Goal: Information Seeking & Learning: Learn about a topic

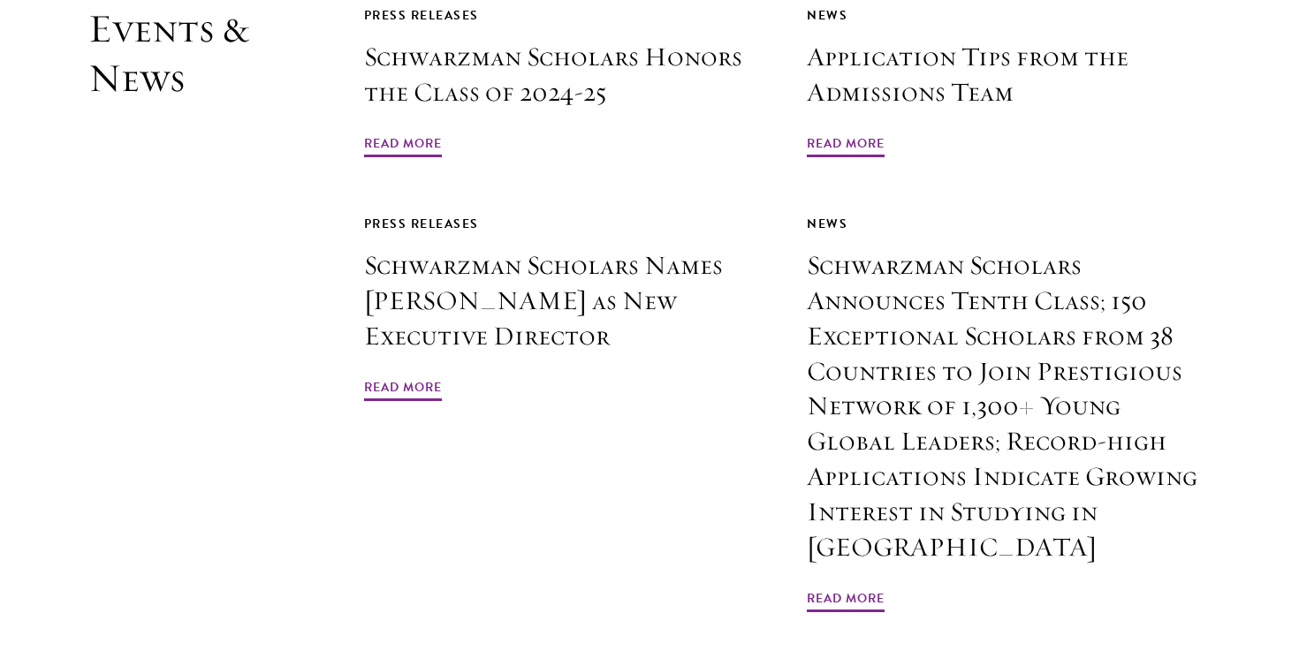
scroll to position [4277, 0]
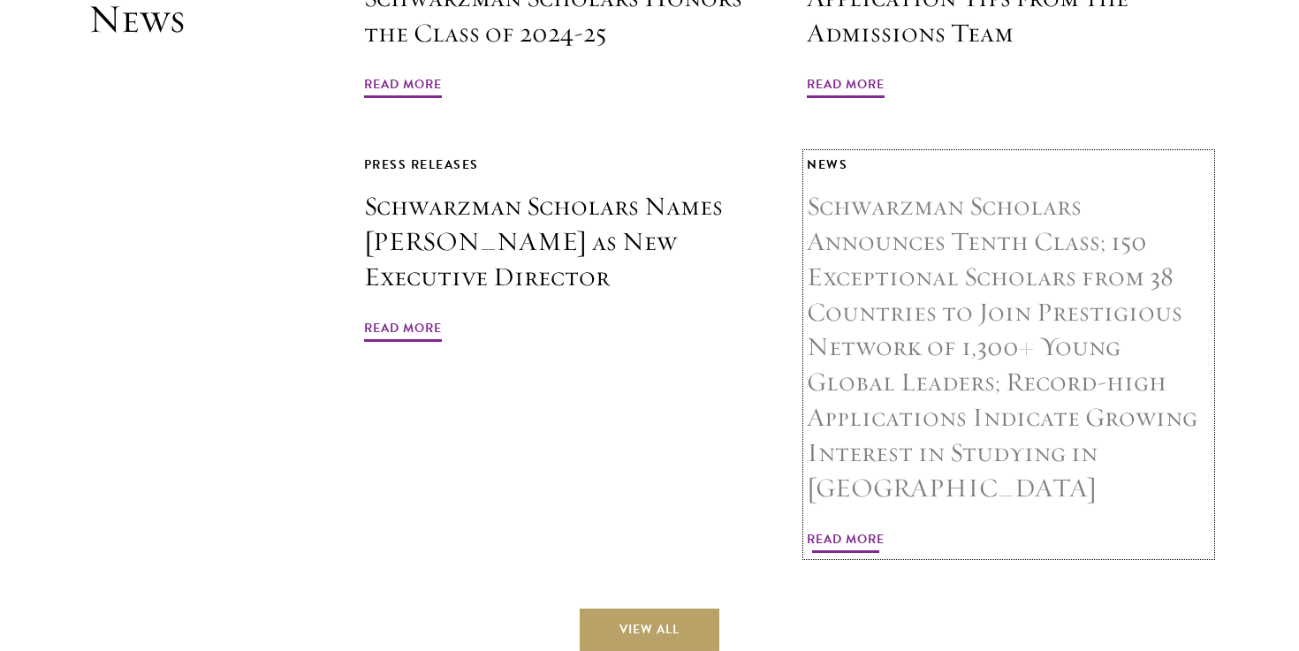
click at [893, 189] on h3 "Schwarzman Scholars Announces Tenth Class; 150 Exceptional Scholars from 38 Cou…" at bounding box center [1009, 347] width 404 height 317
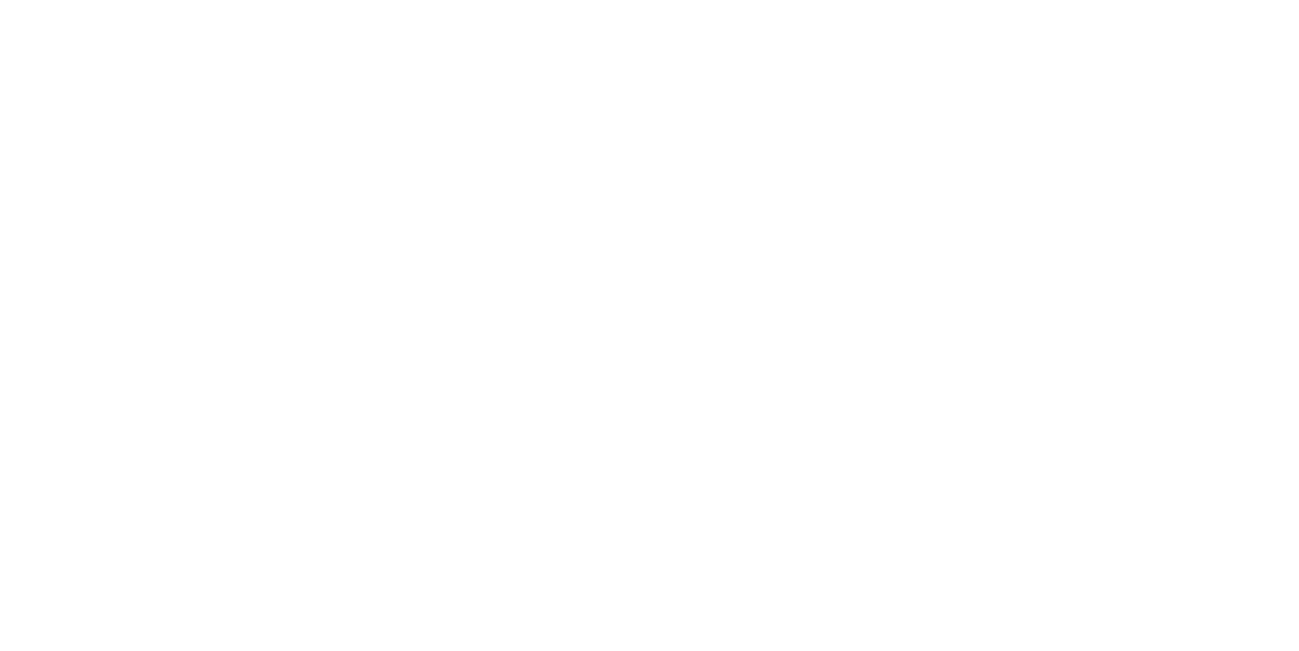
scroll to position [1653, 0]
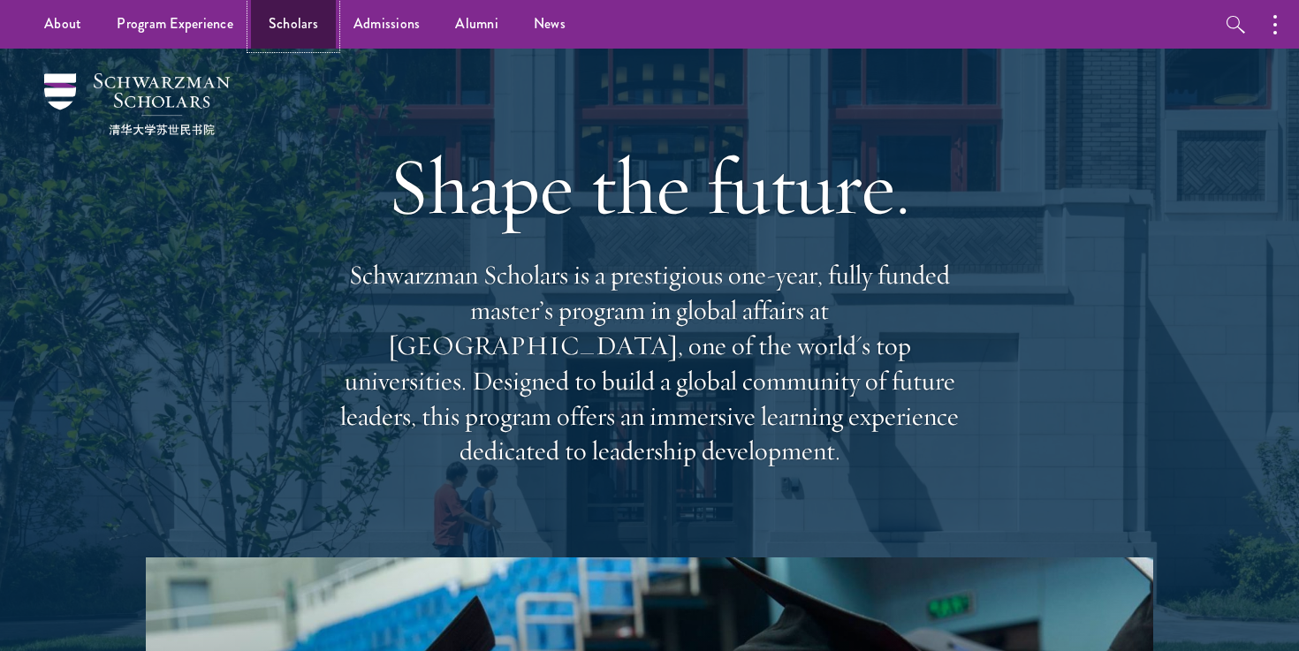
click at [284, 12] on link "Scholars" at bounding box center [293, 24] width 85 height 49
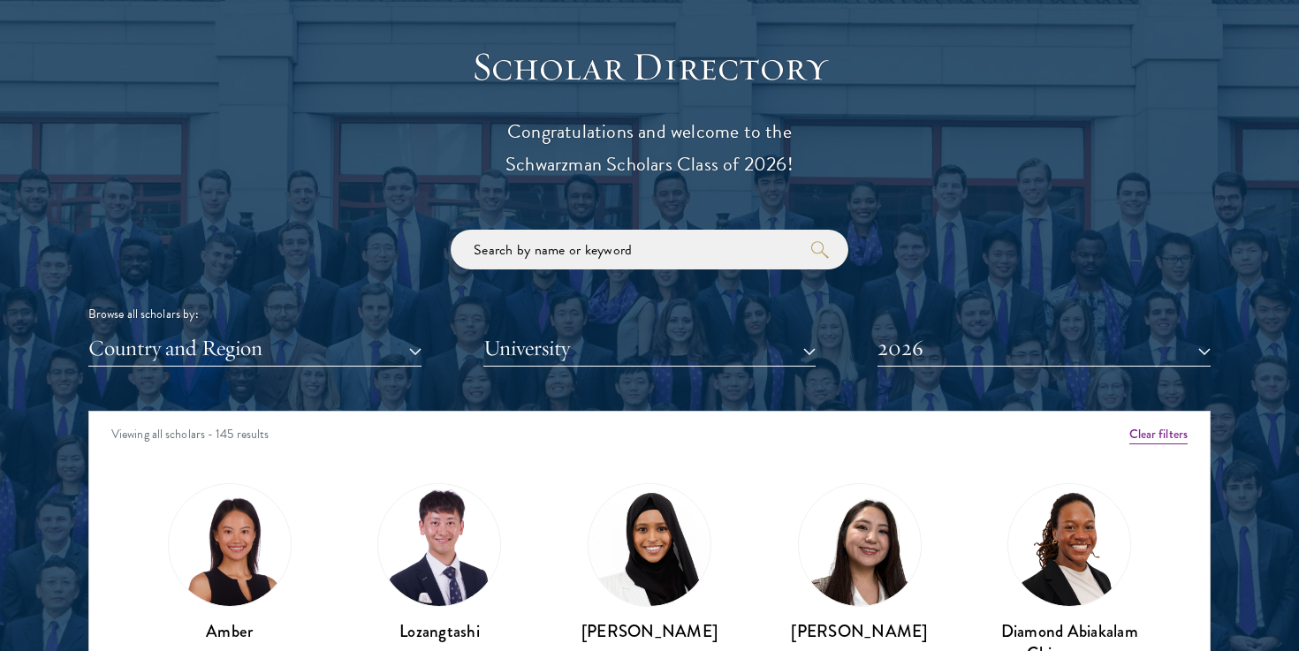
scroll to position [1941, 0]
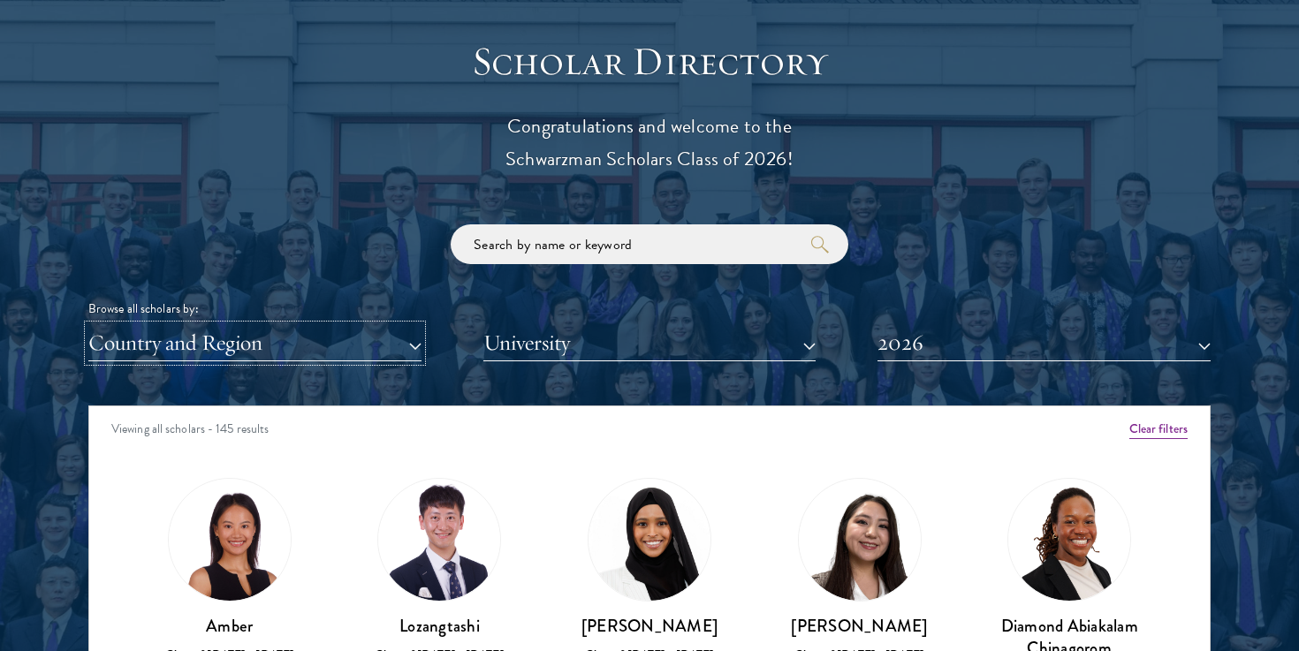
click at [404, 351] on button "Country and Region" at bounding box center [254, 343] width 333 height 36
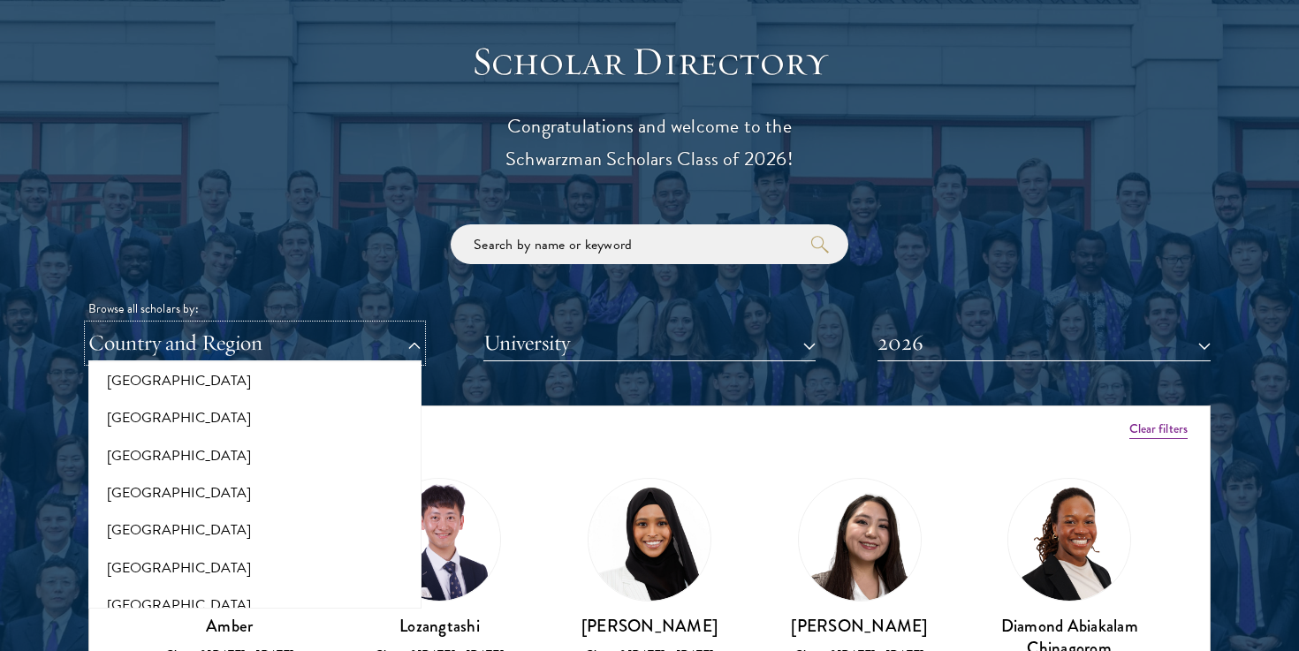
scroll to position [3322, 0]
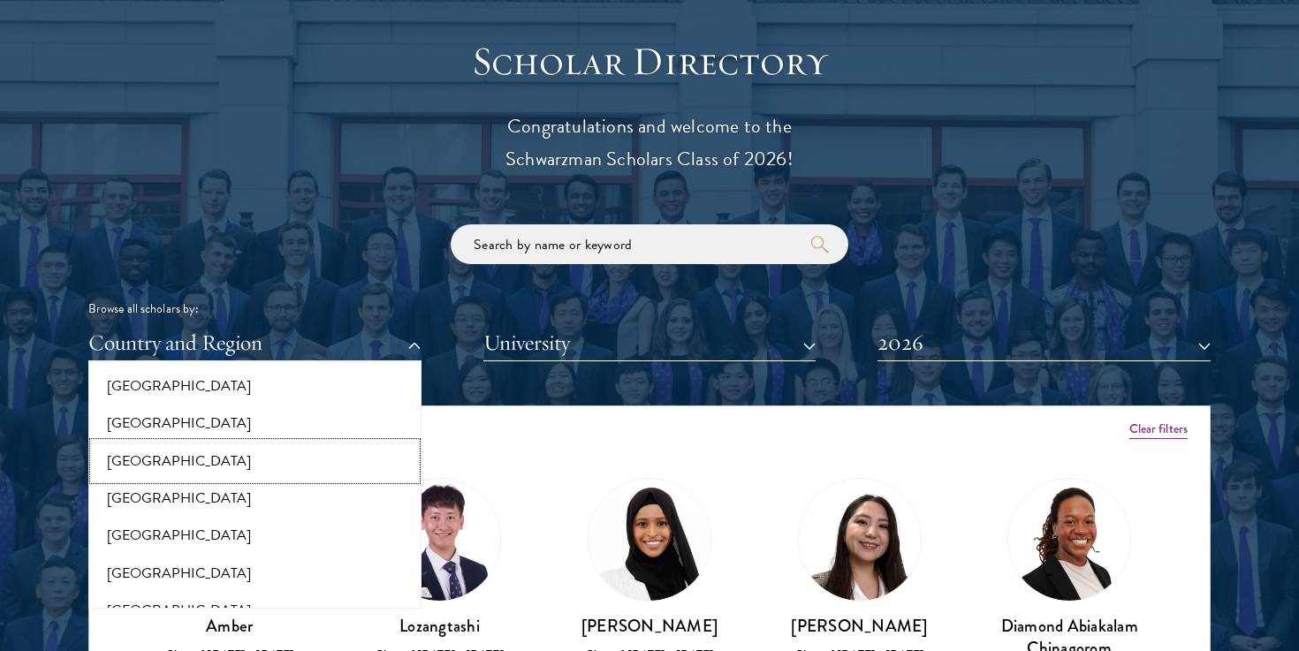
click at [245, 452] on button "[GEOGRAPHIC_DATA]" at bounding box center [255, 461] width 323 height 37
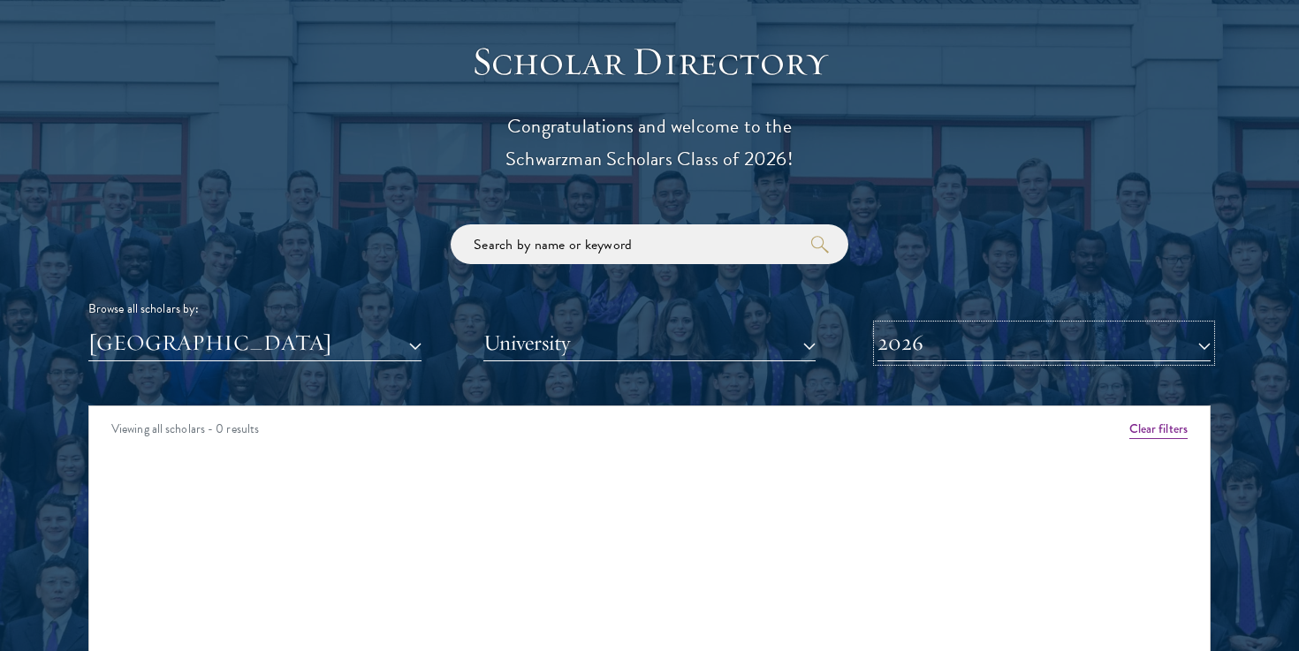
click at [978, 356] on button "2026" at bounding box center [1044, 343] width 333 height 36
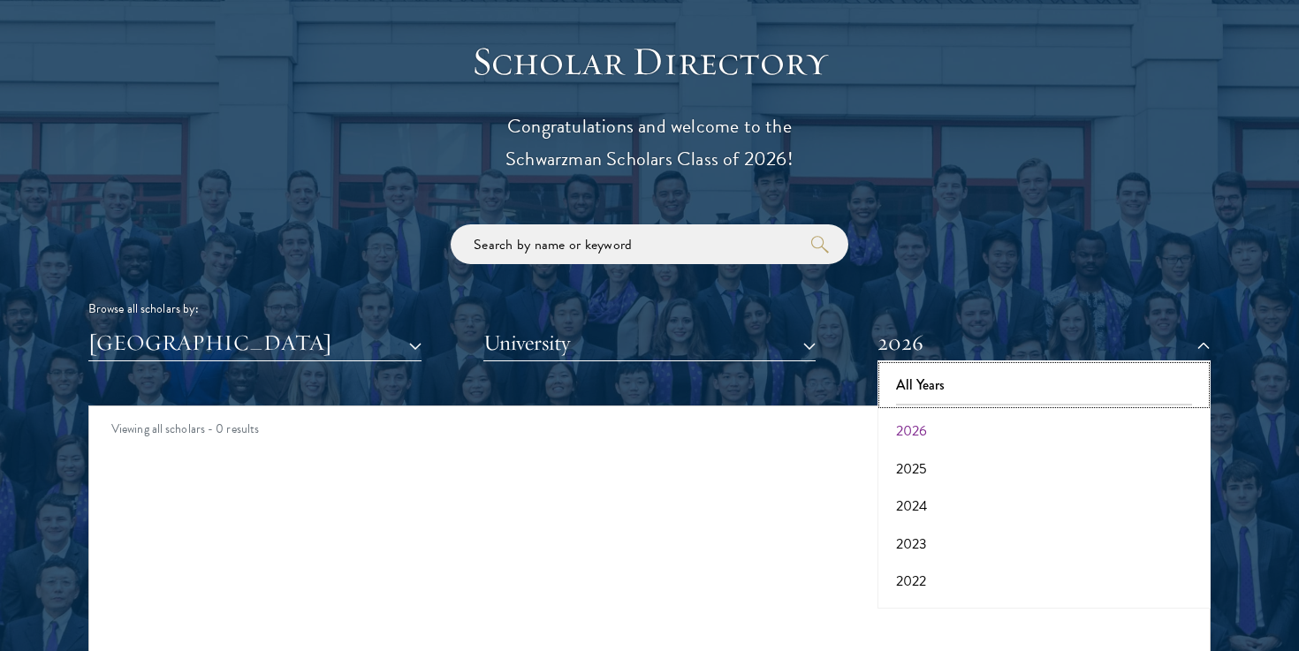
click at [955, 384] on button "All Years" at bounding box center [1044, 385] width 323 height 37
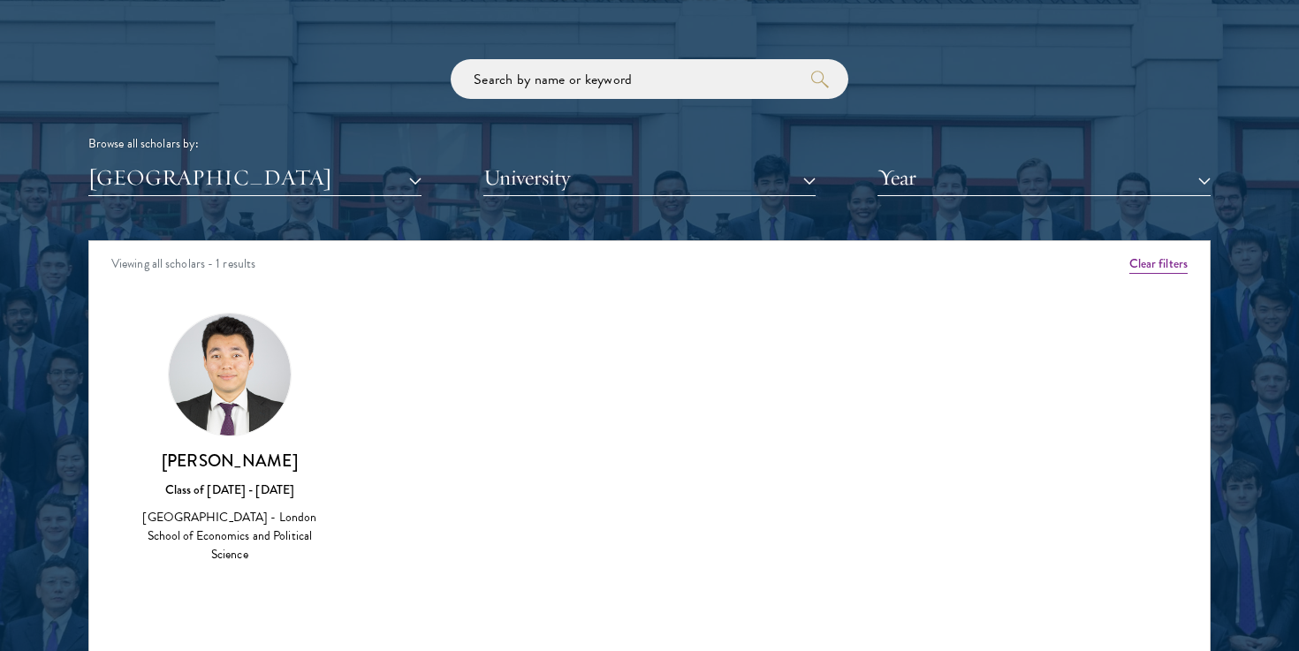
scroll to position [2105, 0]
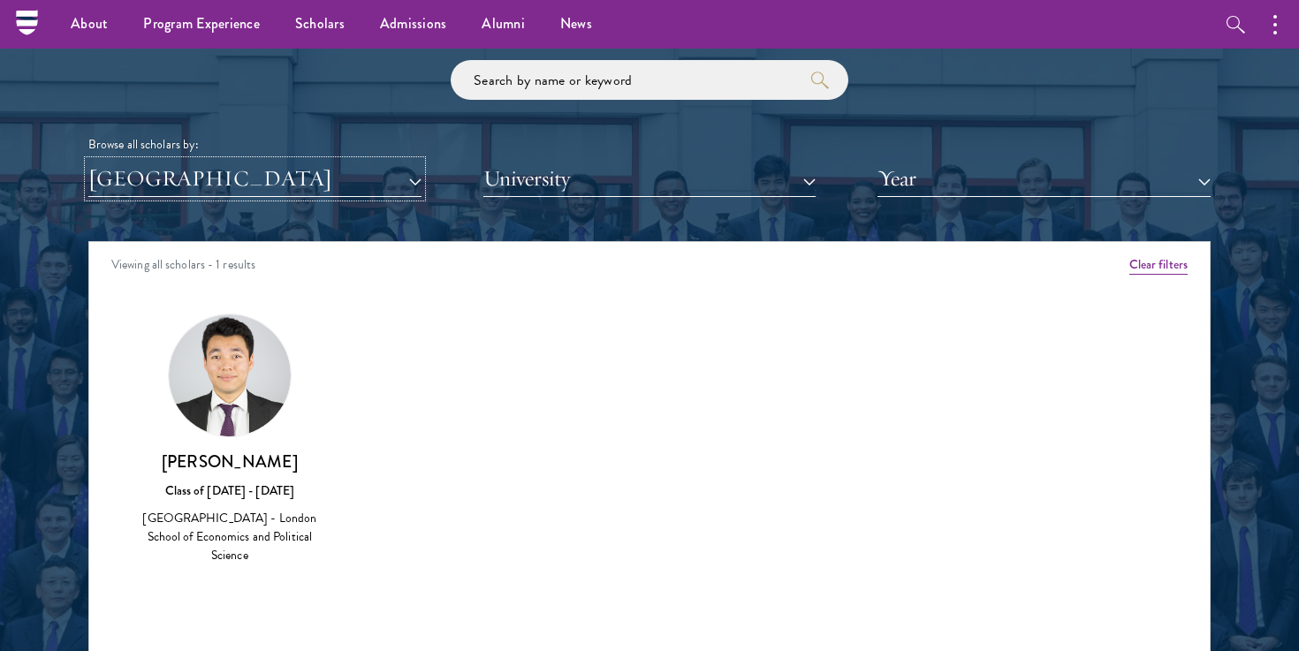
click at [393, 187] on button "[GEOGRAPHIC_DATA]" at bounding box center [254, 179] width 333 height 36
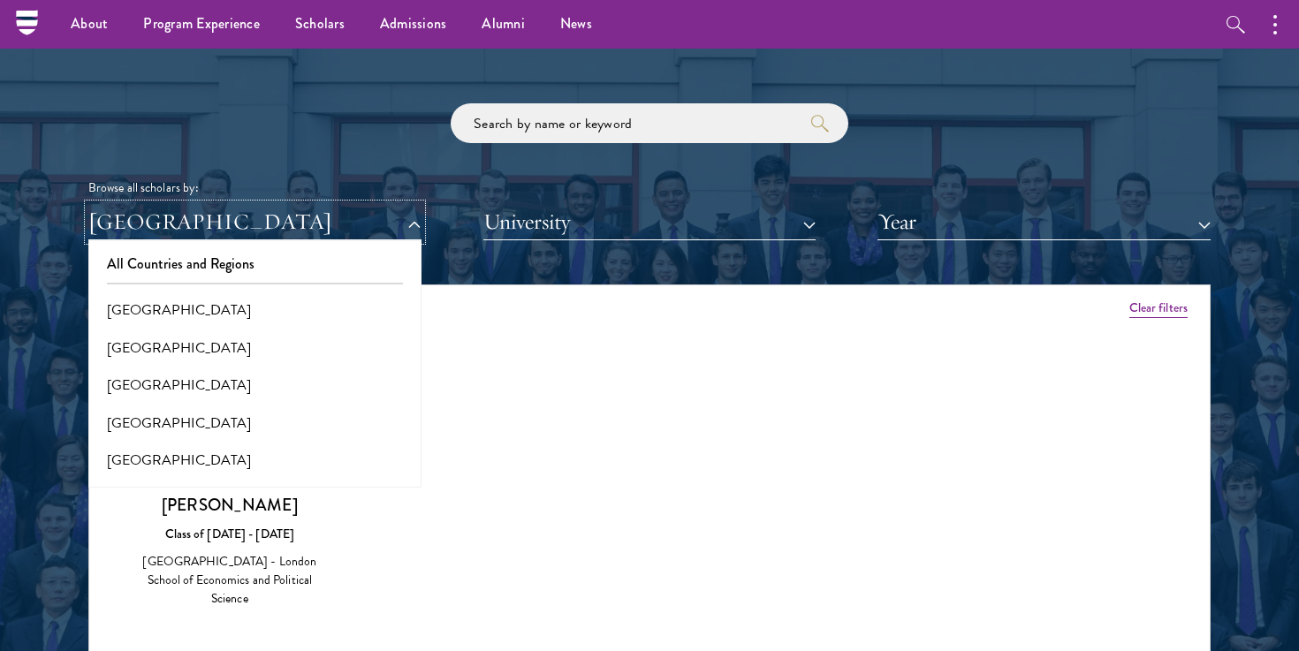
scroll to position [2059, 0]
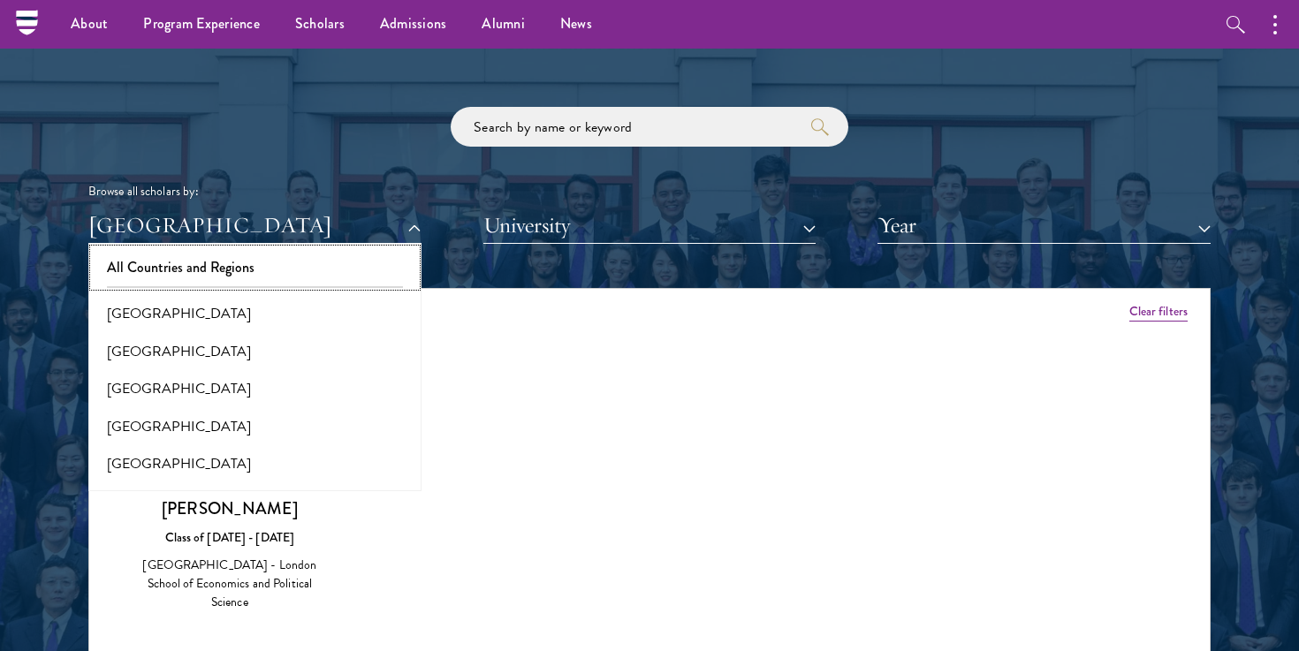
click at [266, 270] on button "All Countries and Regions" at bounding box center [255, 267] width 323 height 37
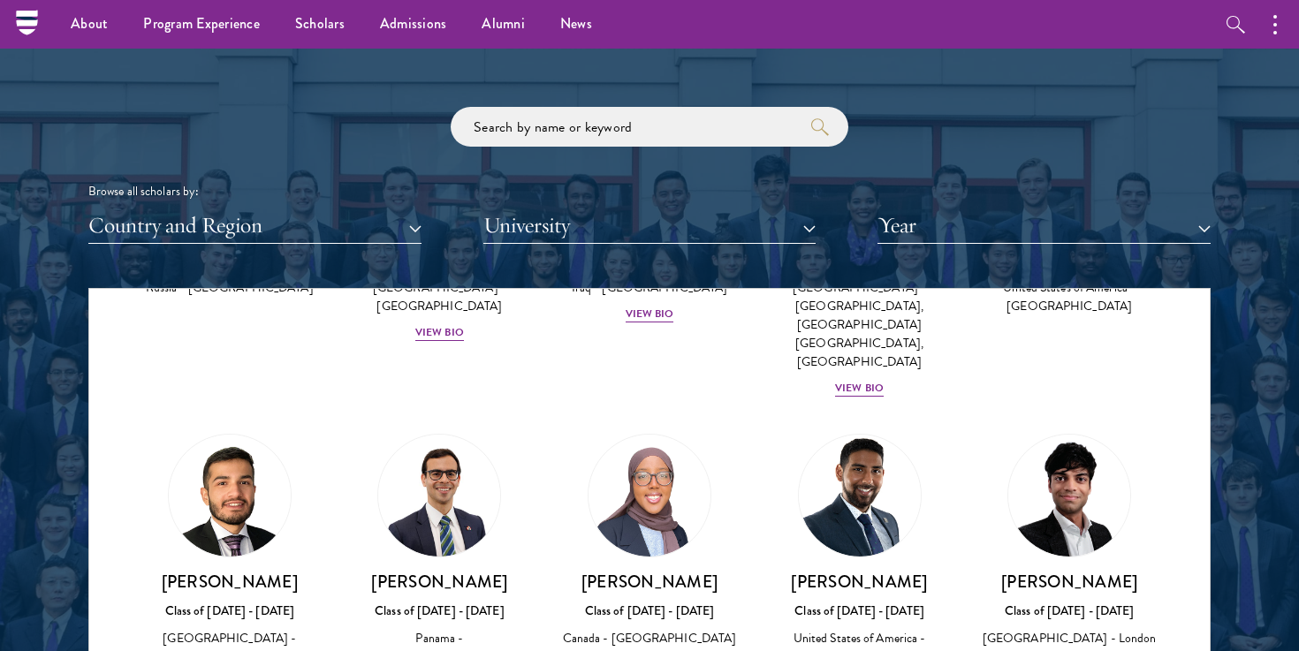
scroll to position [2206, 0]
